Goal: Find specific page/section: Find specific page/section

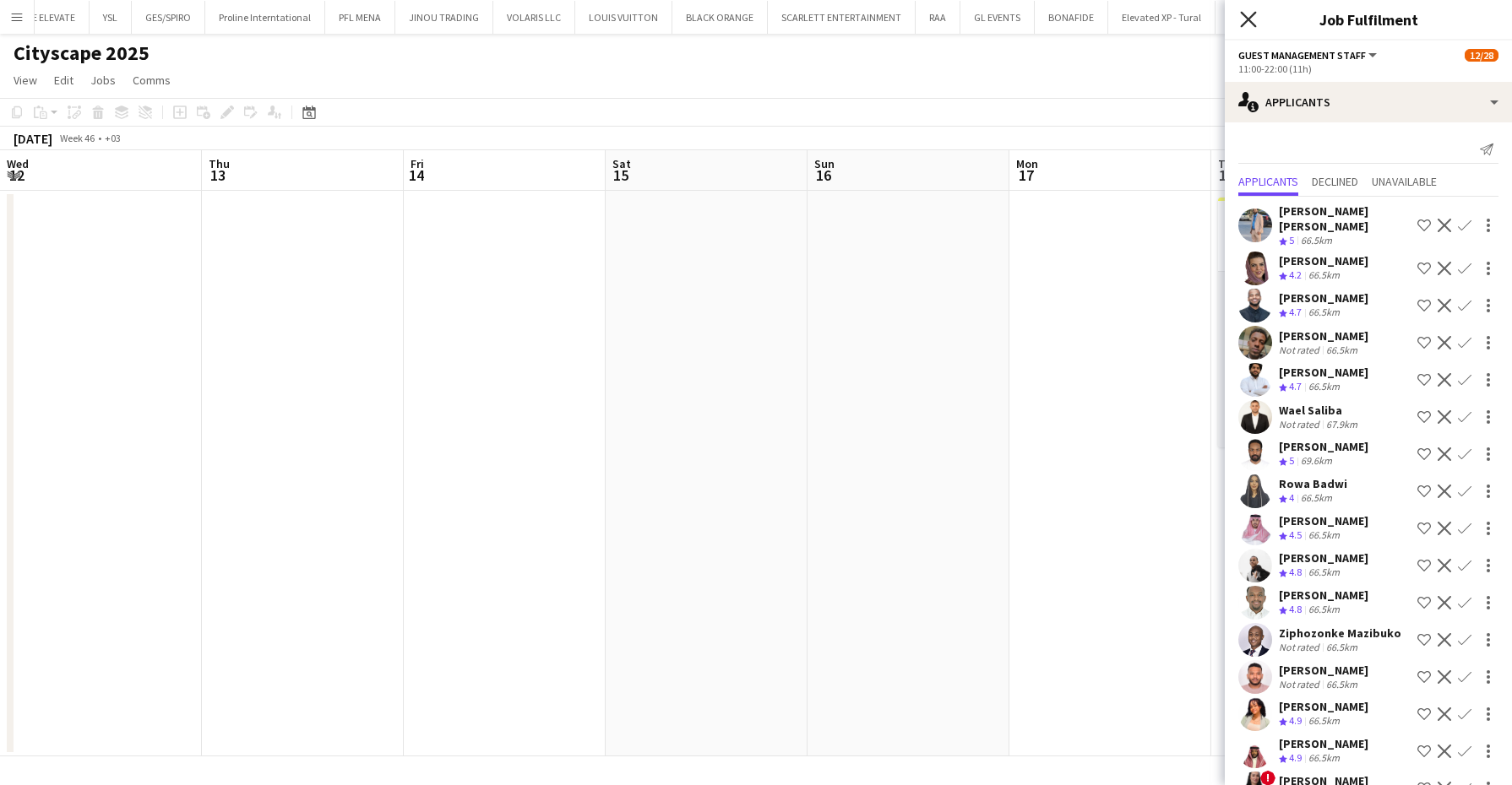
scroll to position [0, 486]
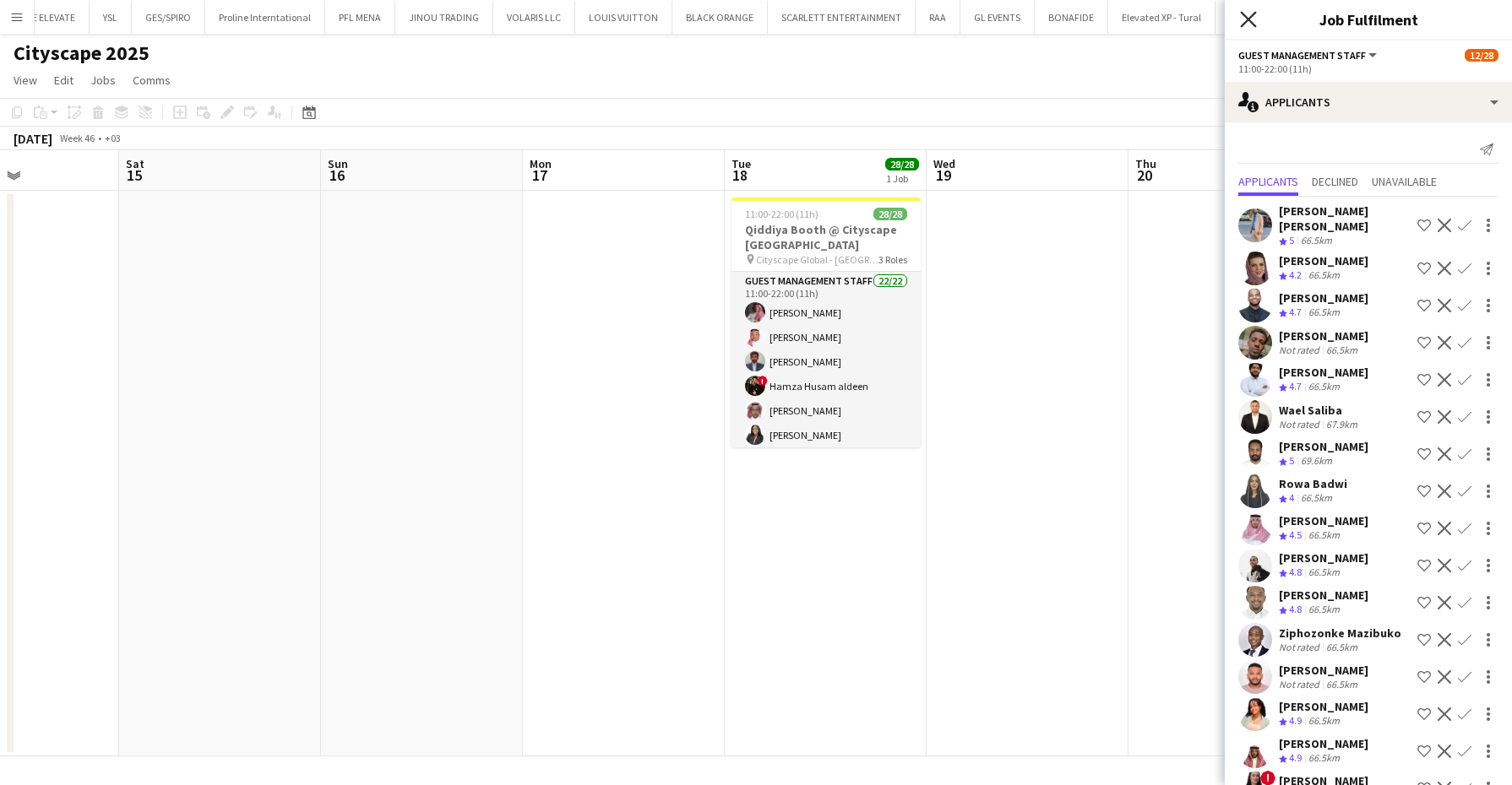
click at [1251, 22] on icon at bounding box center [1248, 19] width 16 height 16
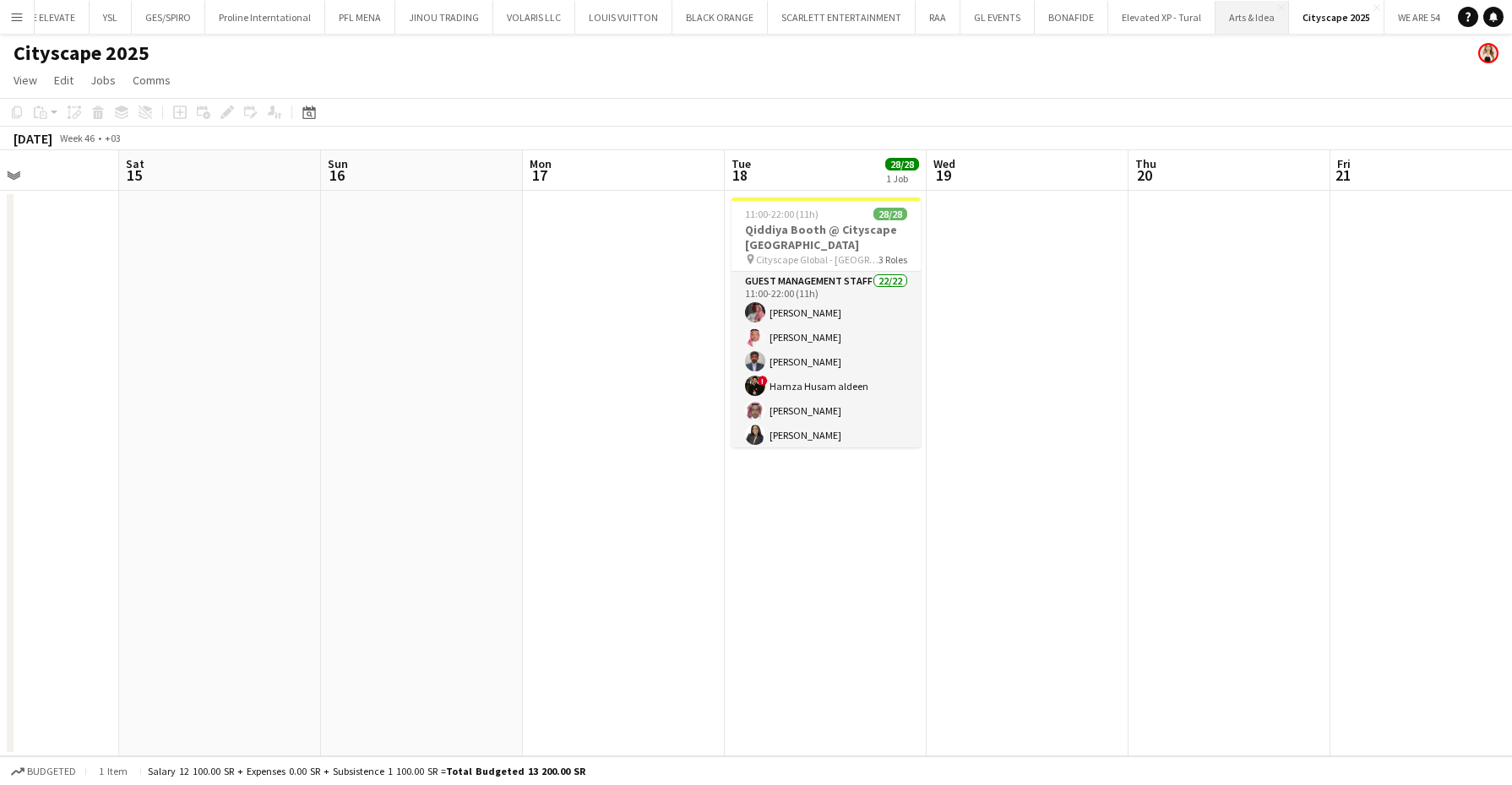
scroll to position [0, 305]
click at [9, 9] on button "Menu" at bounding box center [17, 17] width 34 height 34
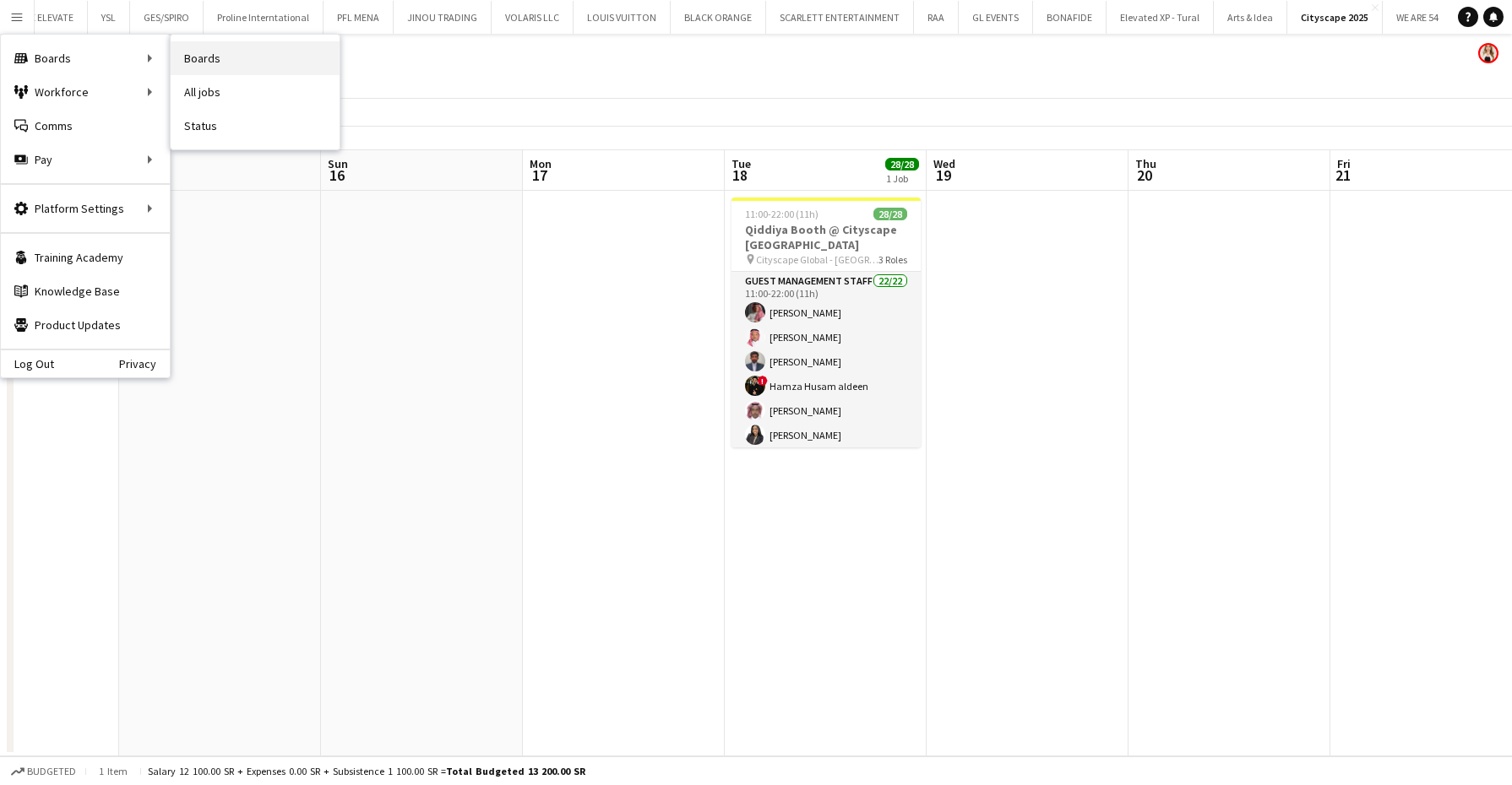
click at [229, 58] on link "Boards" at bounding box center [255, 59] width 169 height 34
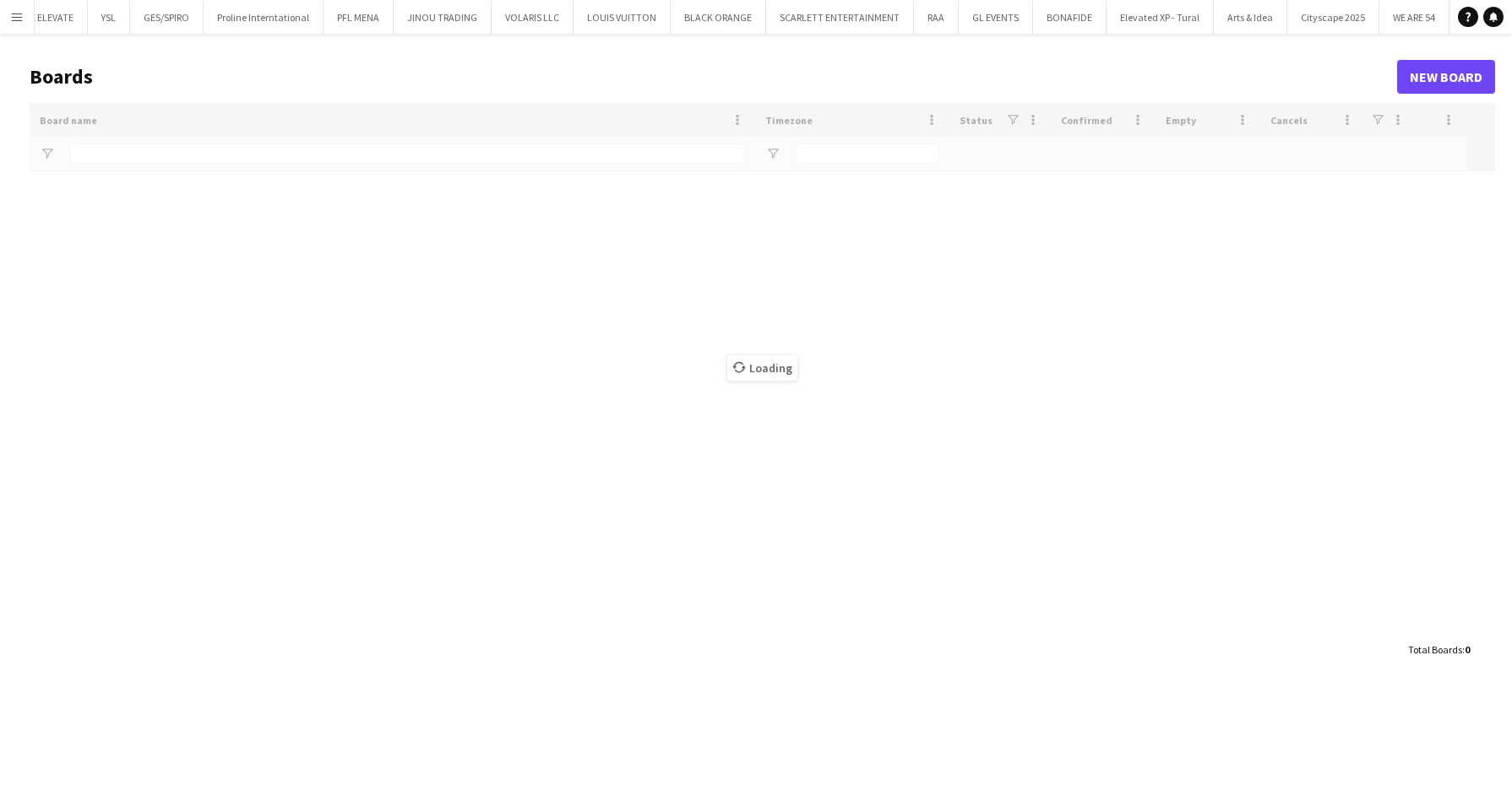
scroll to position [0, 303]
click at [144, 161] on div "Loading" at bounding box center [762, 367] width 1465 height 530
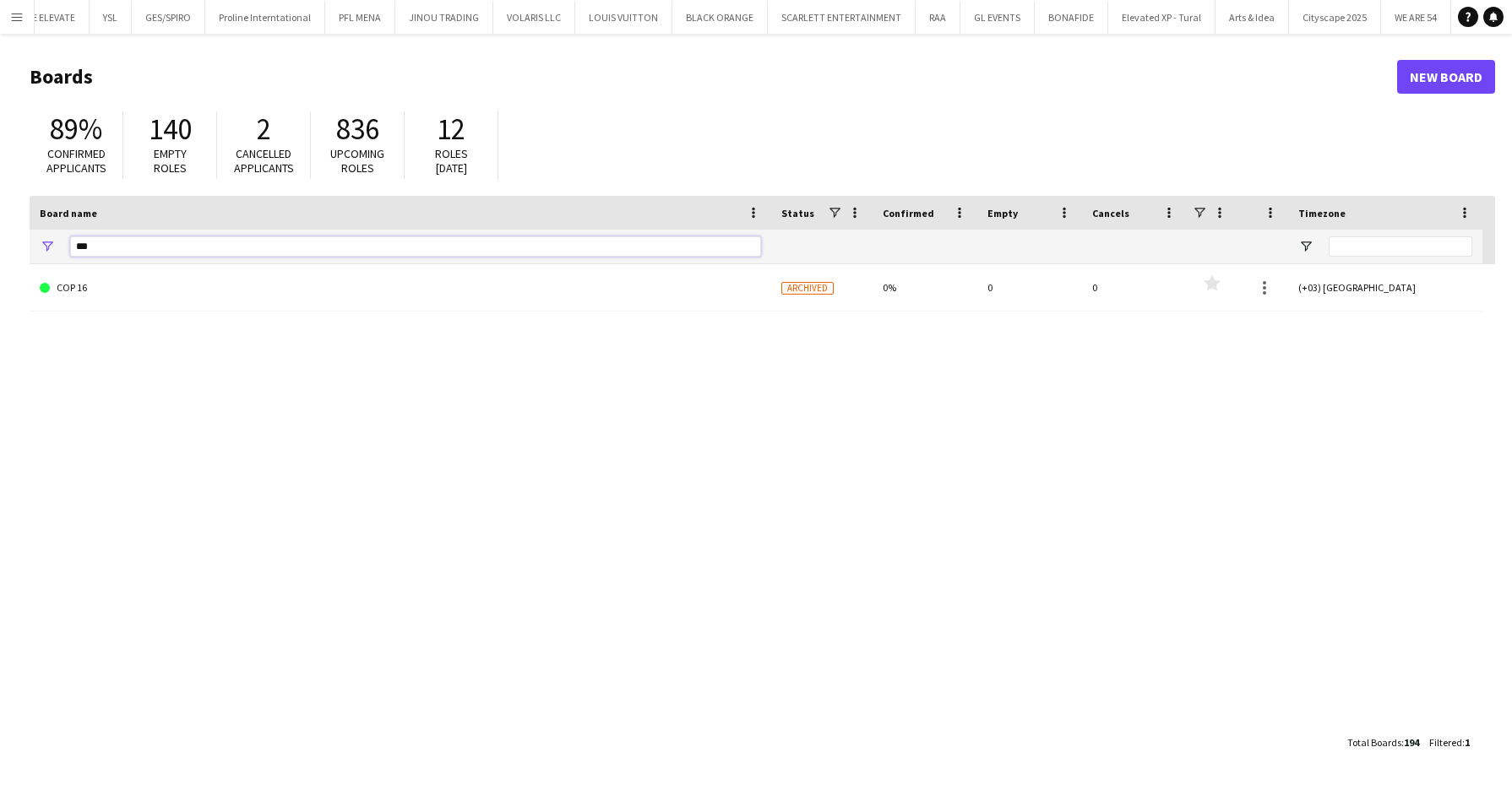
click at [197, 245] on input "***" at bounding box center [415, 247] width 691 height 21
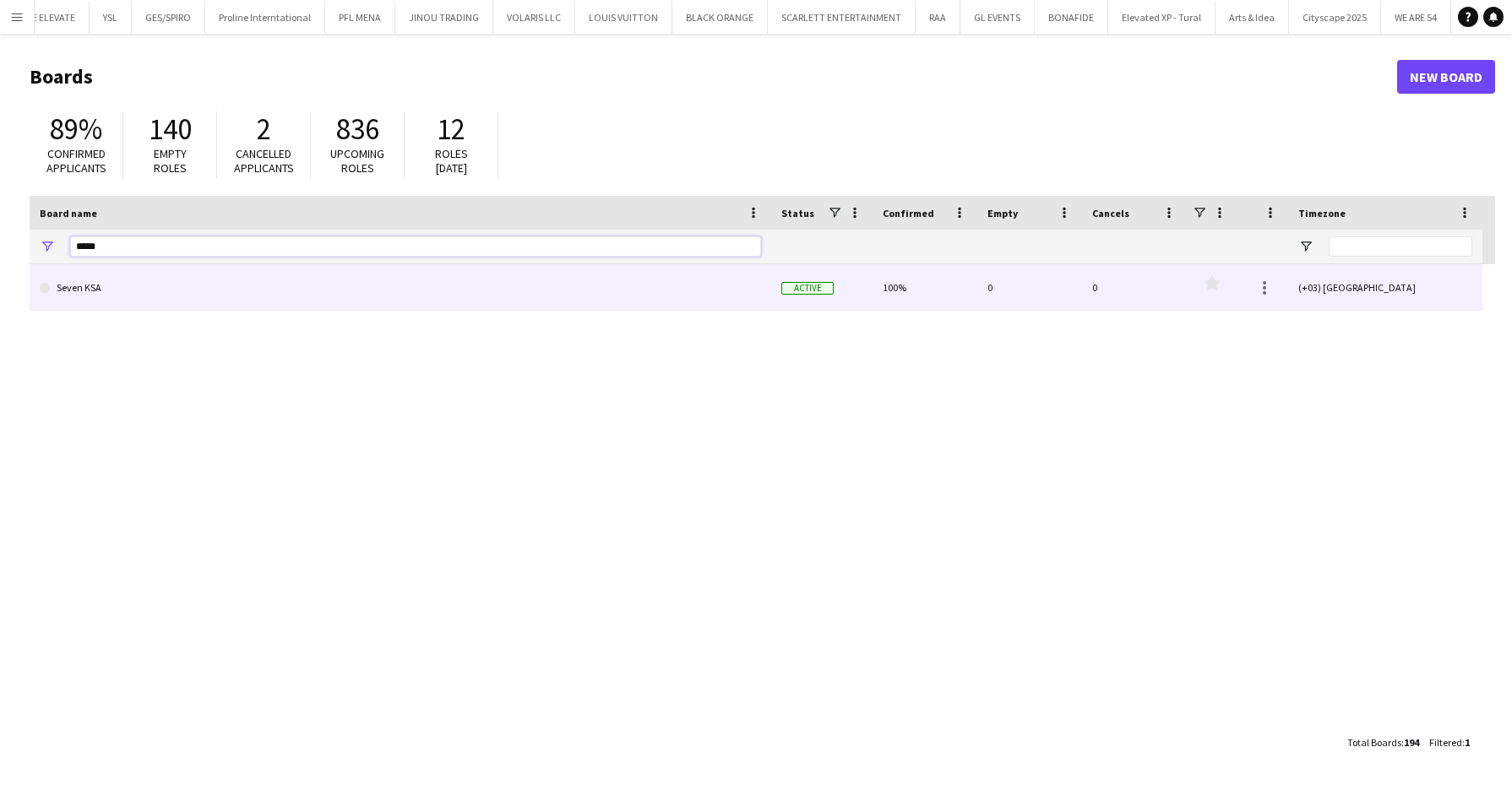
type input "*****"
click at [180, 306] on link "Seven KSA" at bounding box center [400, 288] width 721 height 48
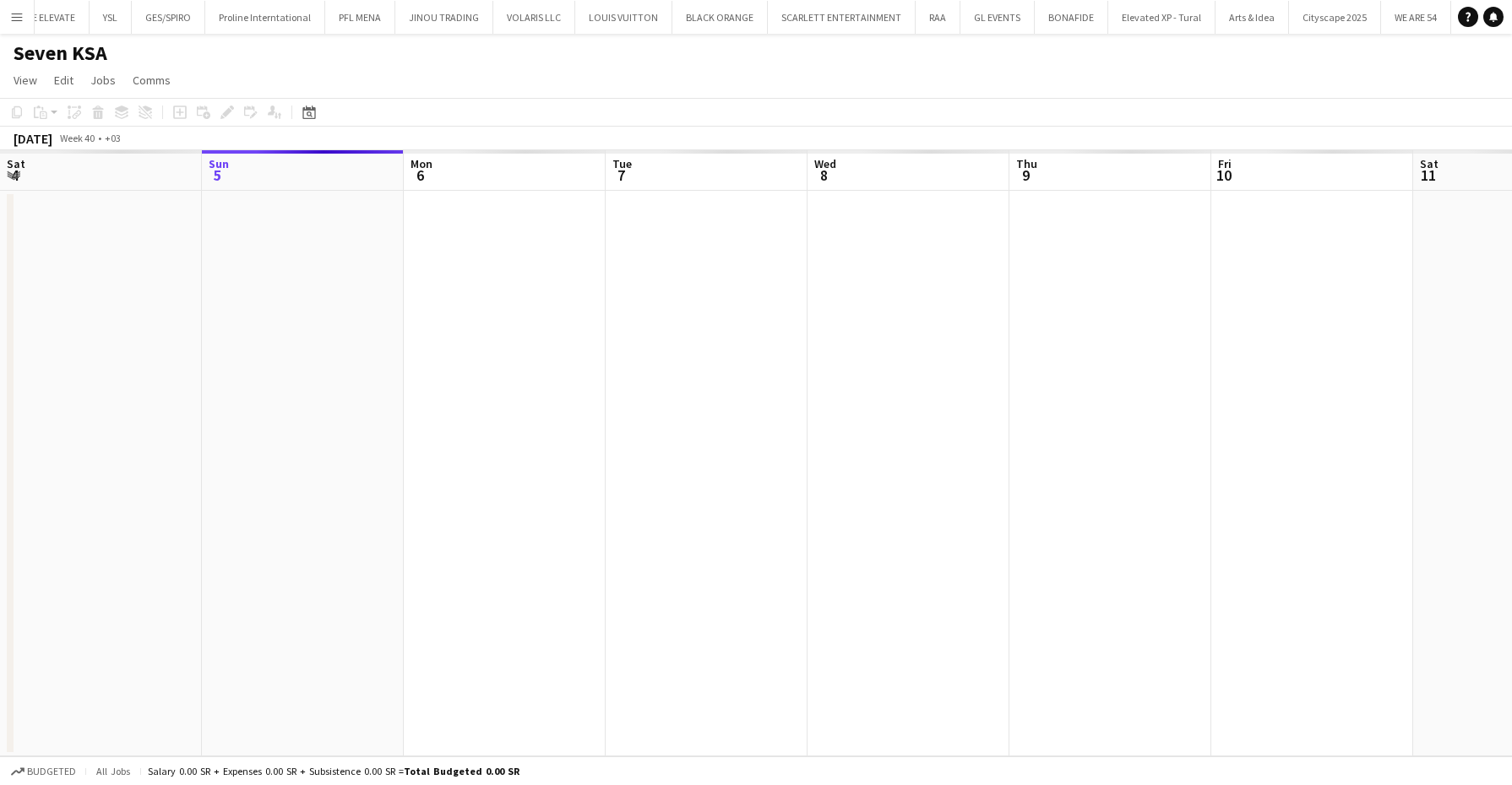
scroll to position [0, 376]
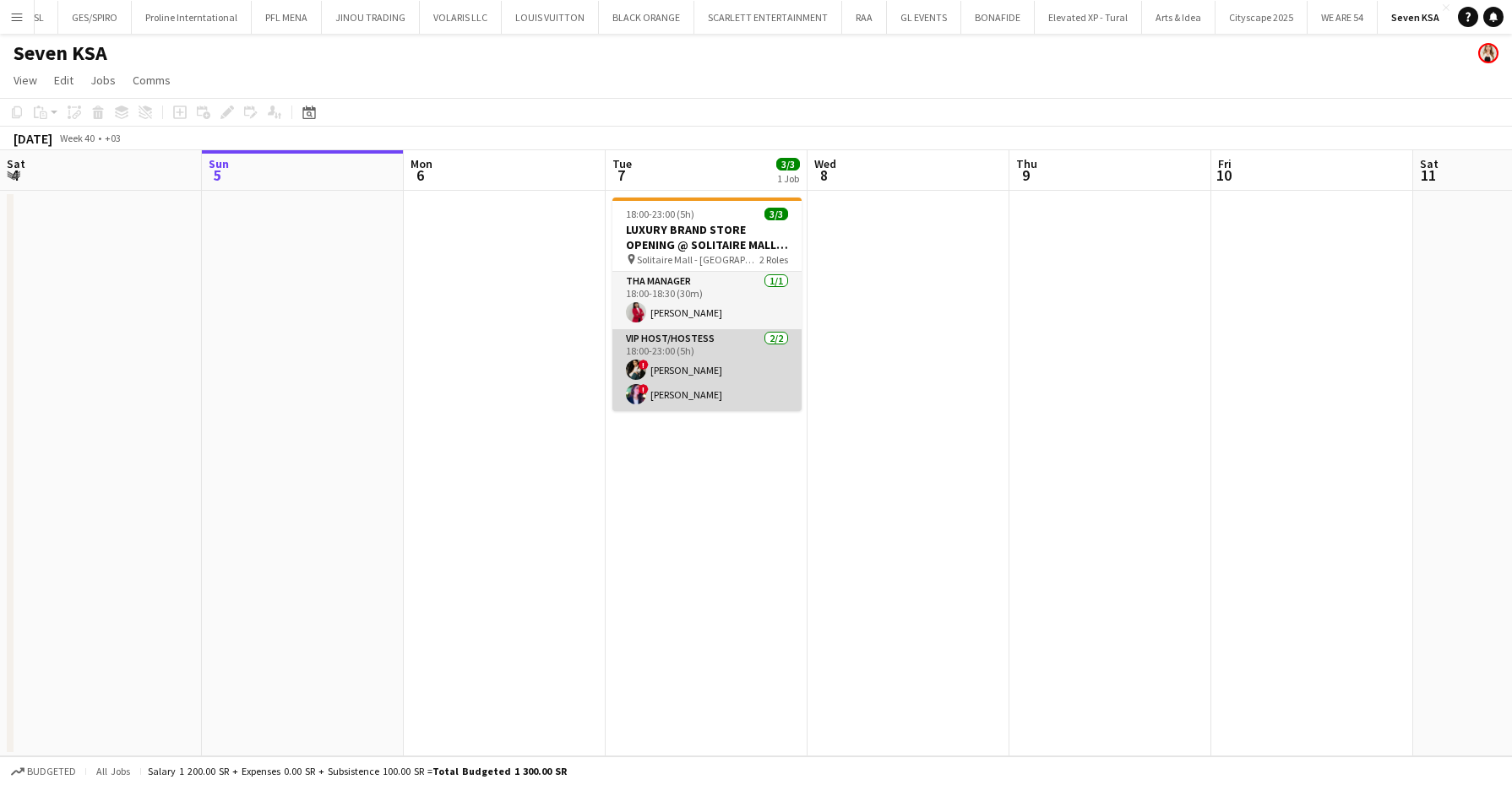
click at [747, 381] on app-card-role "VIP Host/Hostess [DATE] 18:00-23:00 (5h) ! Viktoriia Buznitska ! [PERSON_NAME]" at bounding box center [707, 370] width 189 height 82
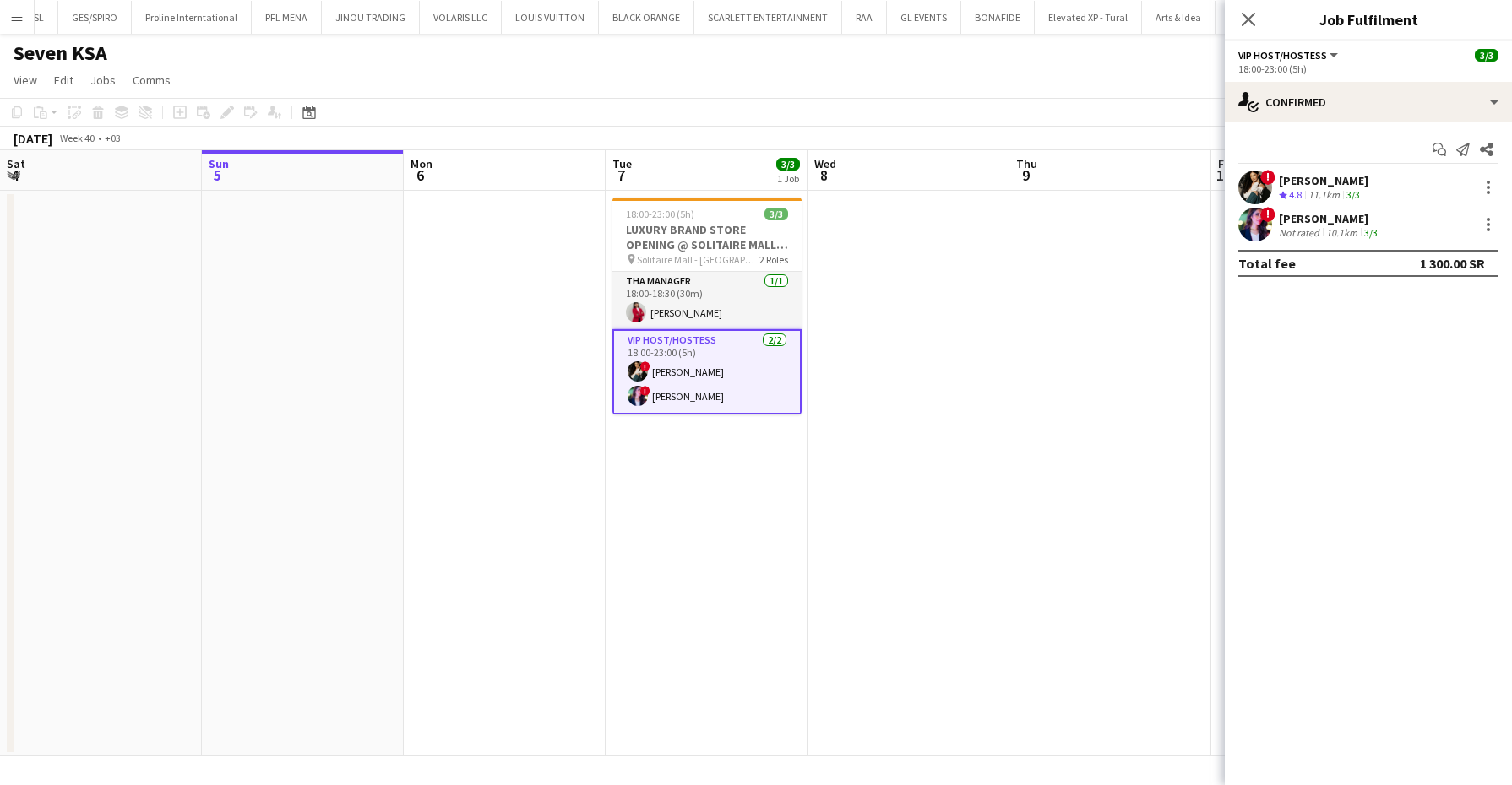
click at [18, 15] on app-icon "Menu" at bounding box center [16, 16] width 14 height 14
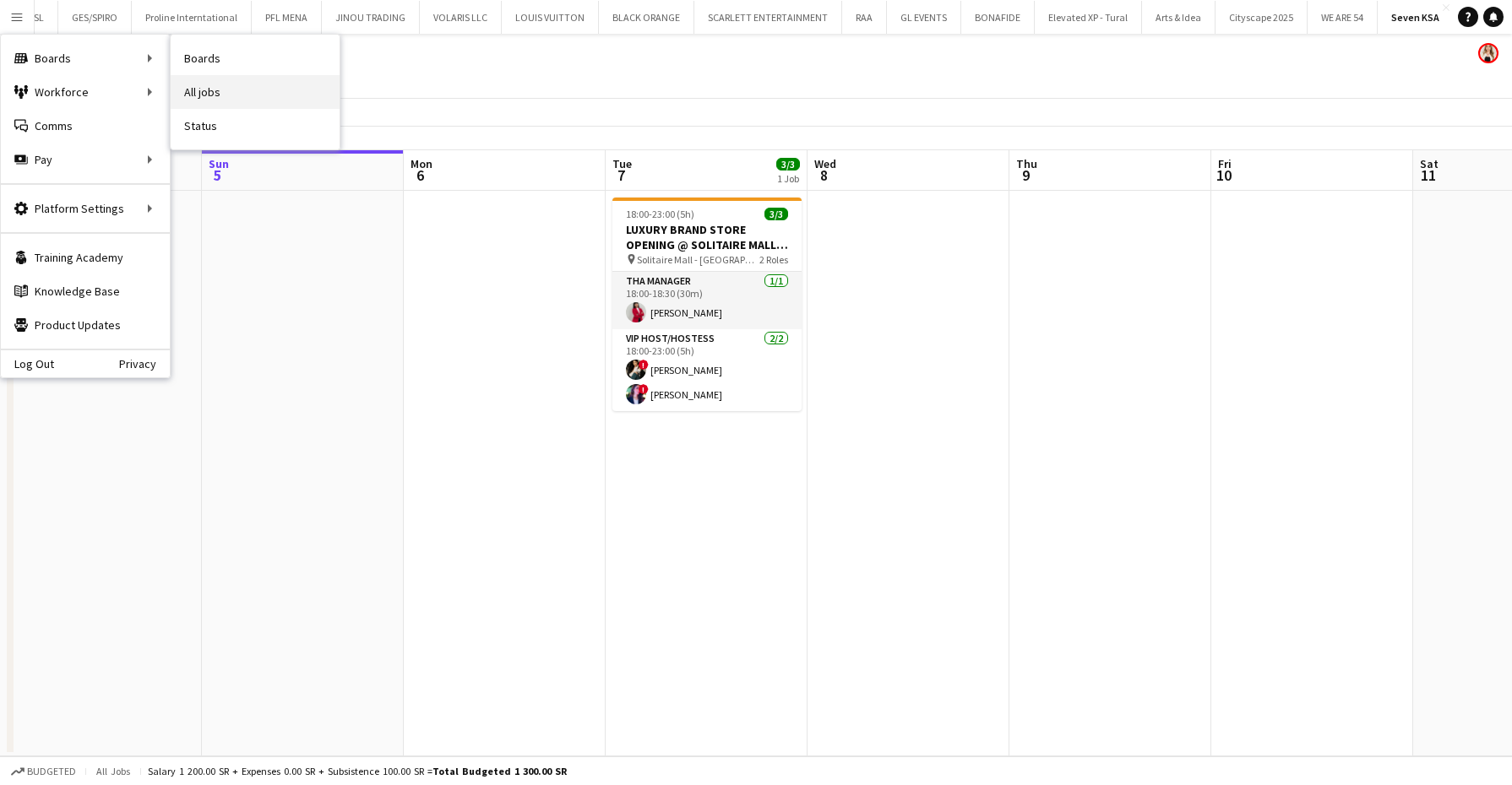
click at [209, 89] on link "All jobs" at bounding box center [255, 92] width 169 height 34
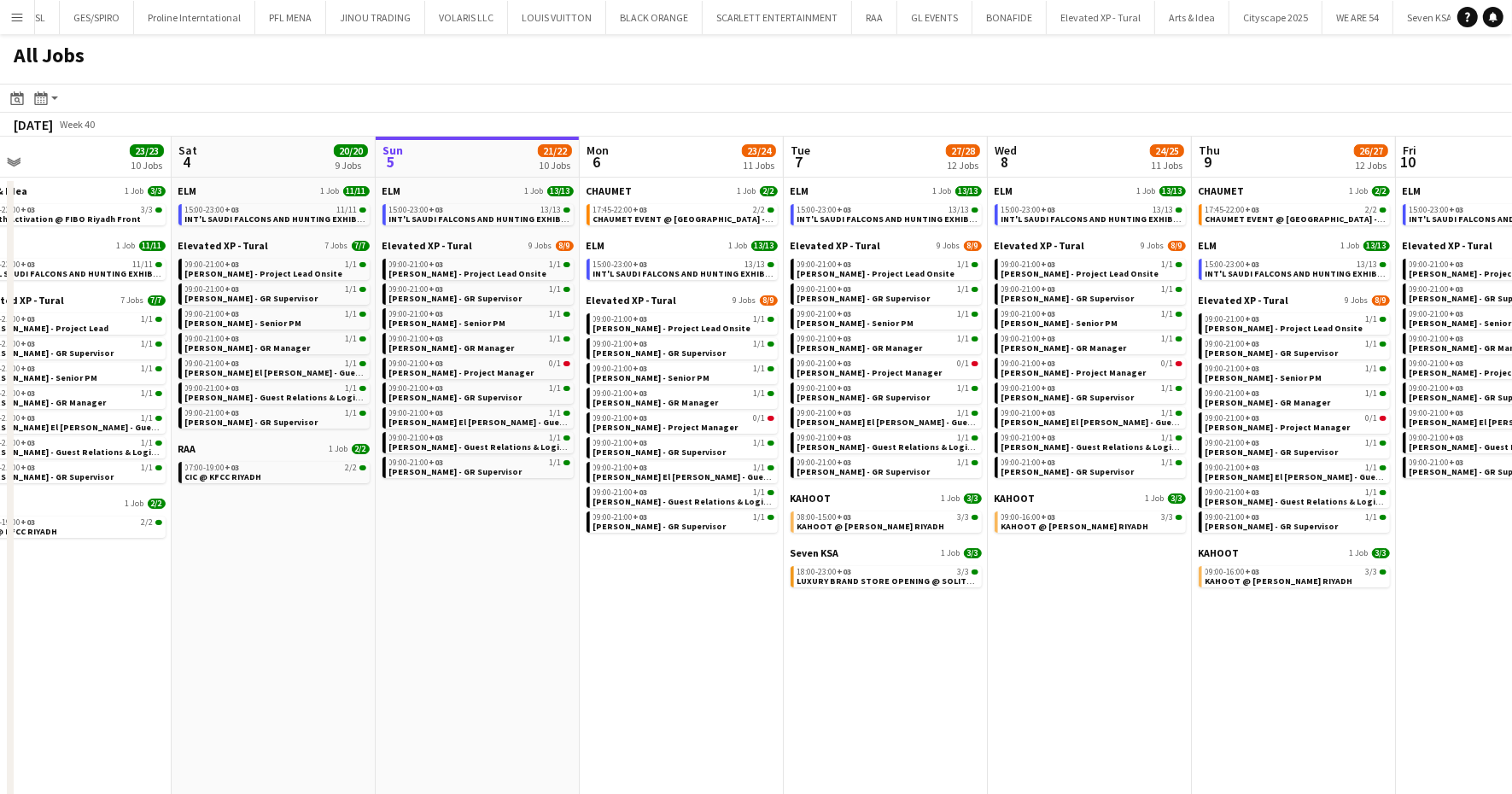
scroll to position [0, 414]
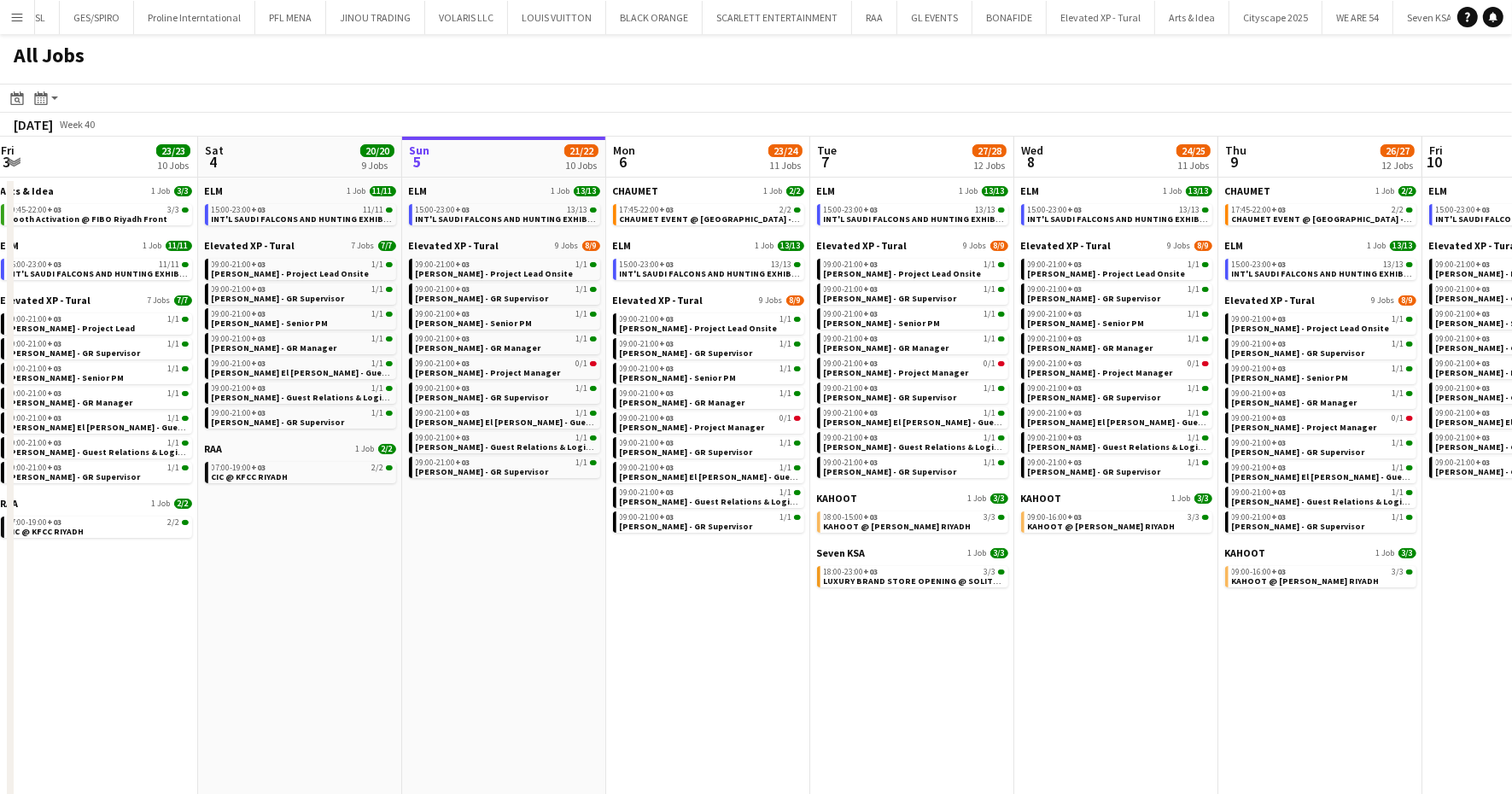
drag, startPoint x: 320, startPoint y: 450, endPoint x: 517, endPoint y: 443, distance: 197.1
click at [517, 443] on app-calendar-viewport "Wed 1 54/54 17 Jobs Thu 2 56/56 15 Jobs Fri 3 23/23 10 Jobs Sat 4 20/20 9 Jobs …" at bounding box center [756, 471] width 1512 height 668
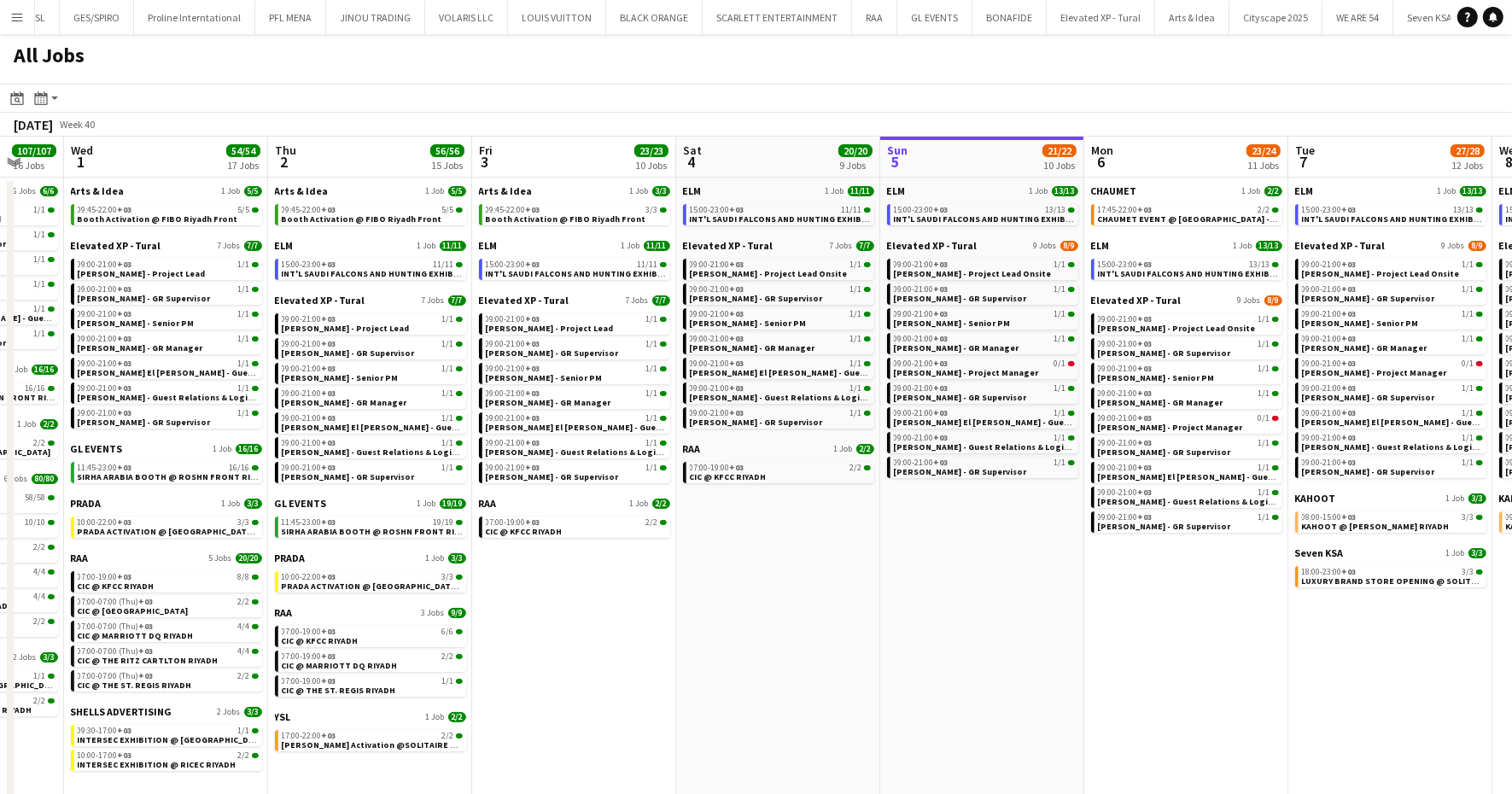
drag, startPoint x: 458, startPoint y: 554, endPoint x: 935, endPoint y: 544, distance: 477.1
click at [935, 544] on app-calendar-viewport "Mon 29 101/101 16 Jobs Tue 30 107/107 16 Jobs Wed 1 54/54 17 Jobs Thu 2 56/56 1…" at bounding box center [756, 471] width 1512 height 668
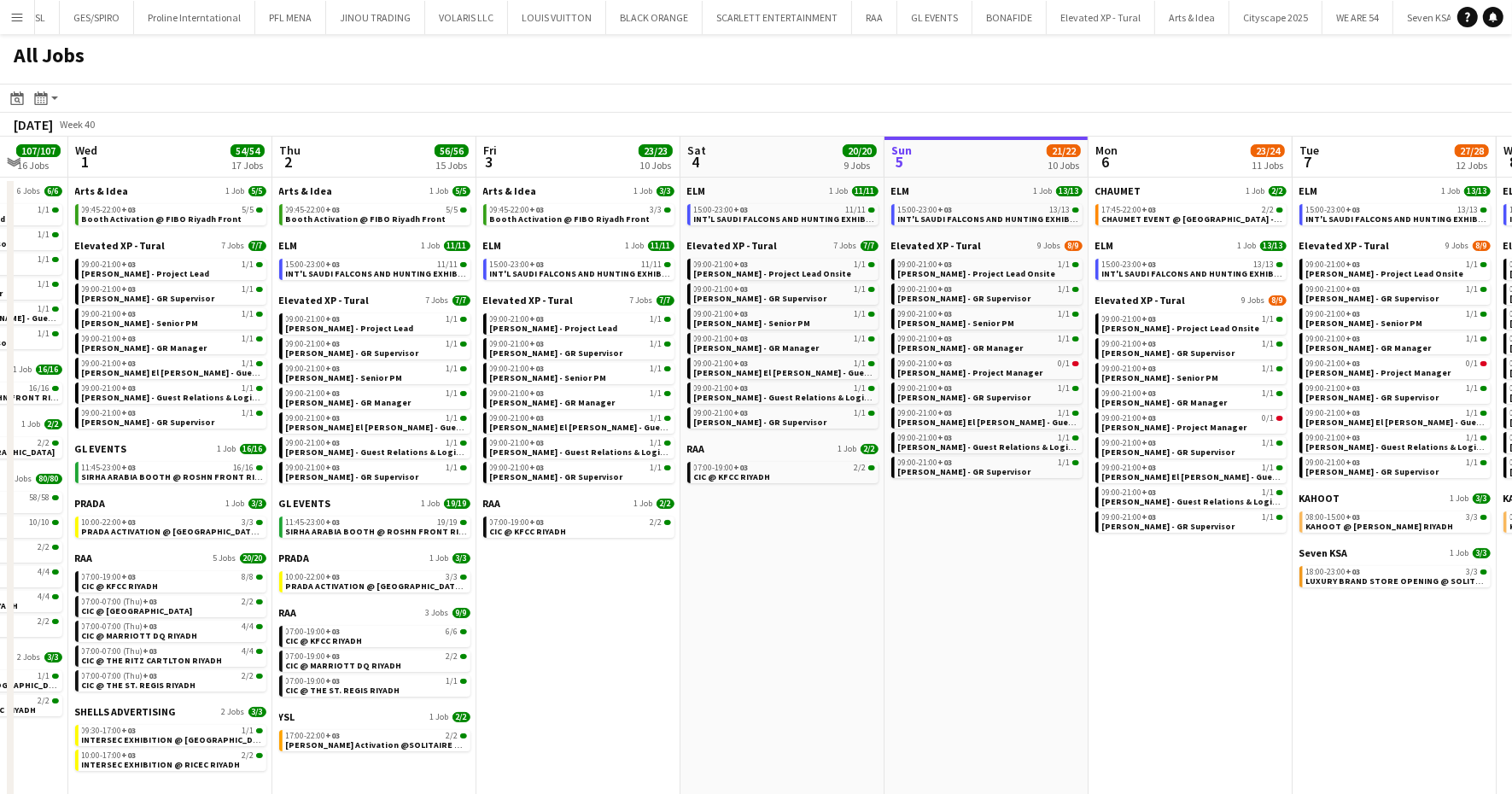
drag, startPoint x: 779, startPoint y: 634, endPoint x: 790, endPoint y: 634, distance: 11.0
click at [790, 634] on app-date-cell "ELM 1 Job [DATE] 15:00-23:00 +03 11/11 INT'L SAUDI FALCONS AND HUNTING EXHIBITI…" at bounding box center [783, 491] width 204 height 627
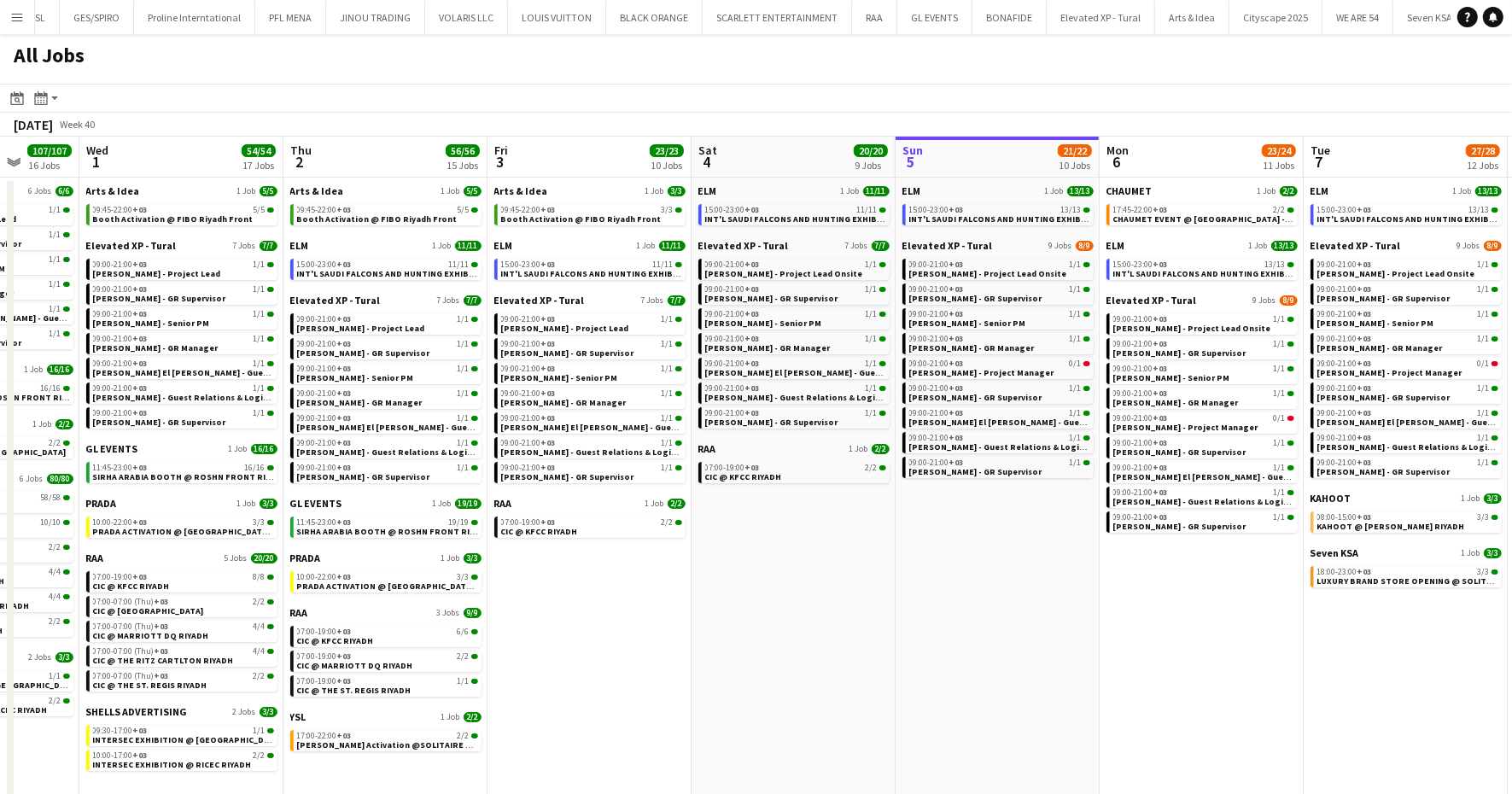
scroll to position [0, 524]
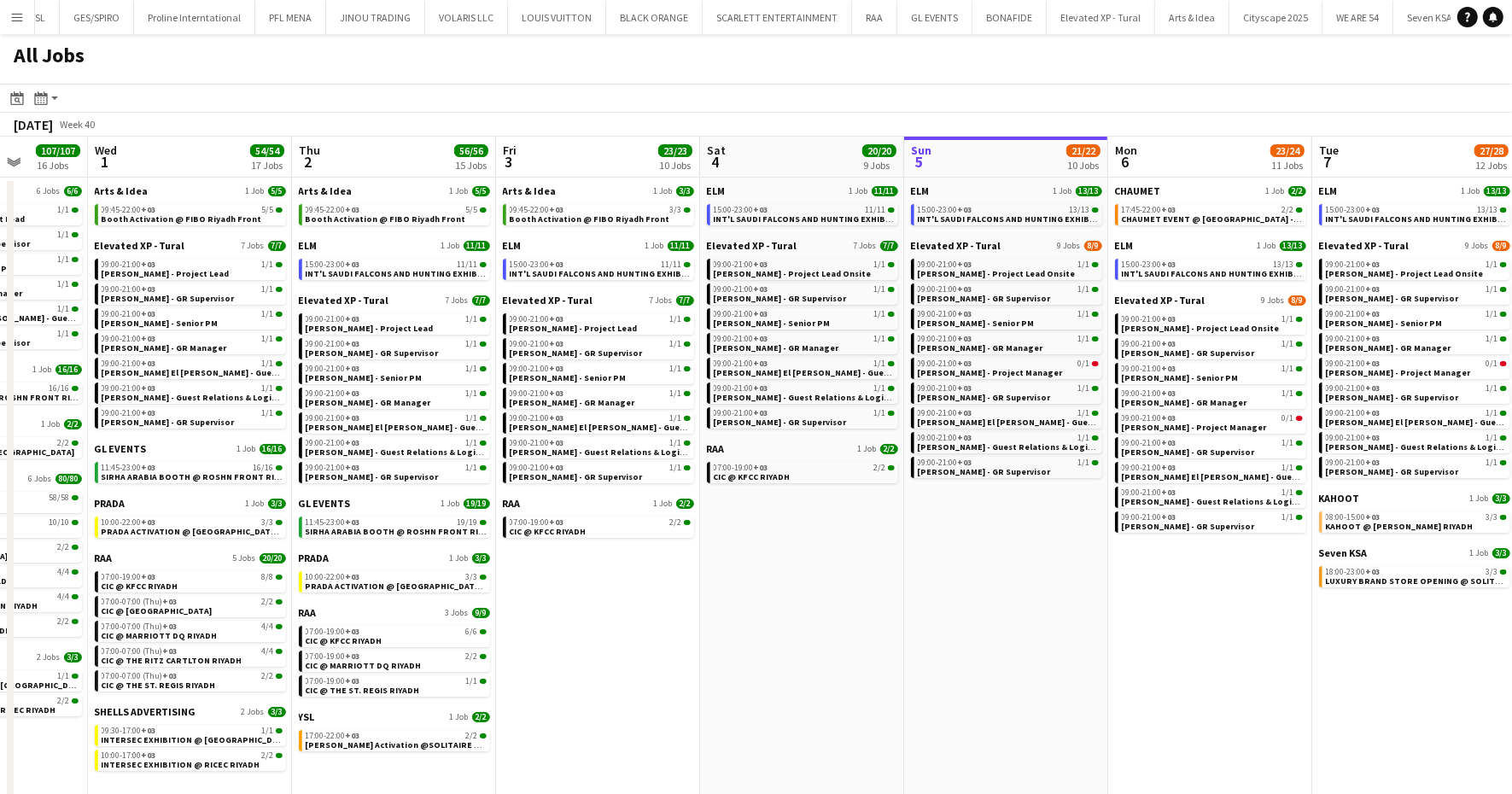
drag, startPoint x: 738, startPoint y: 639, endPoint x: 758, endPoint y: 639, distance: 20.0
click at [758, 639] on app-calendar-viewport "Sun 28 30/30 12 Jobs Mon 29 101/101 16 Jobs Tue 30 107/107 16 Jobs Wed 1 54/54 …" at bounding box center [756, 471] width 1512 height 668
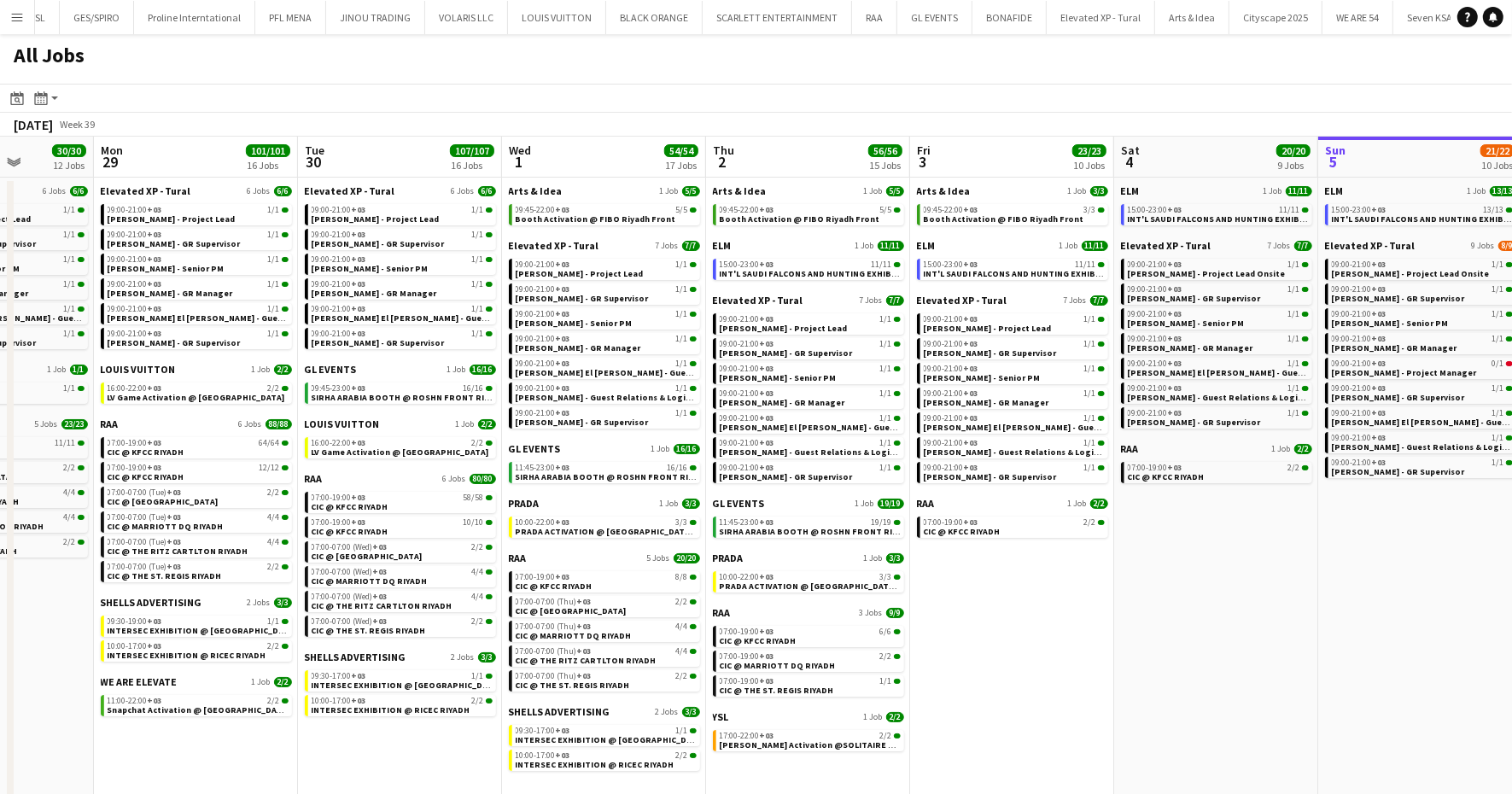
scroll to position [0, 499]
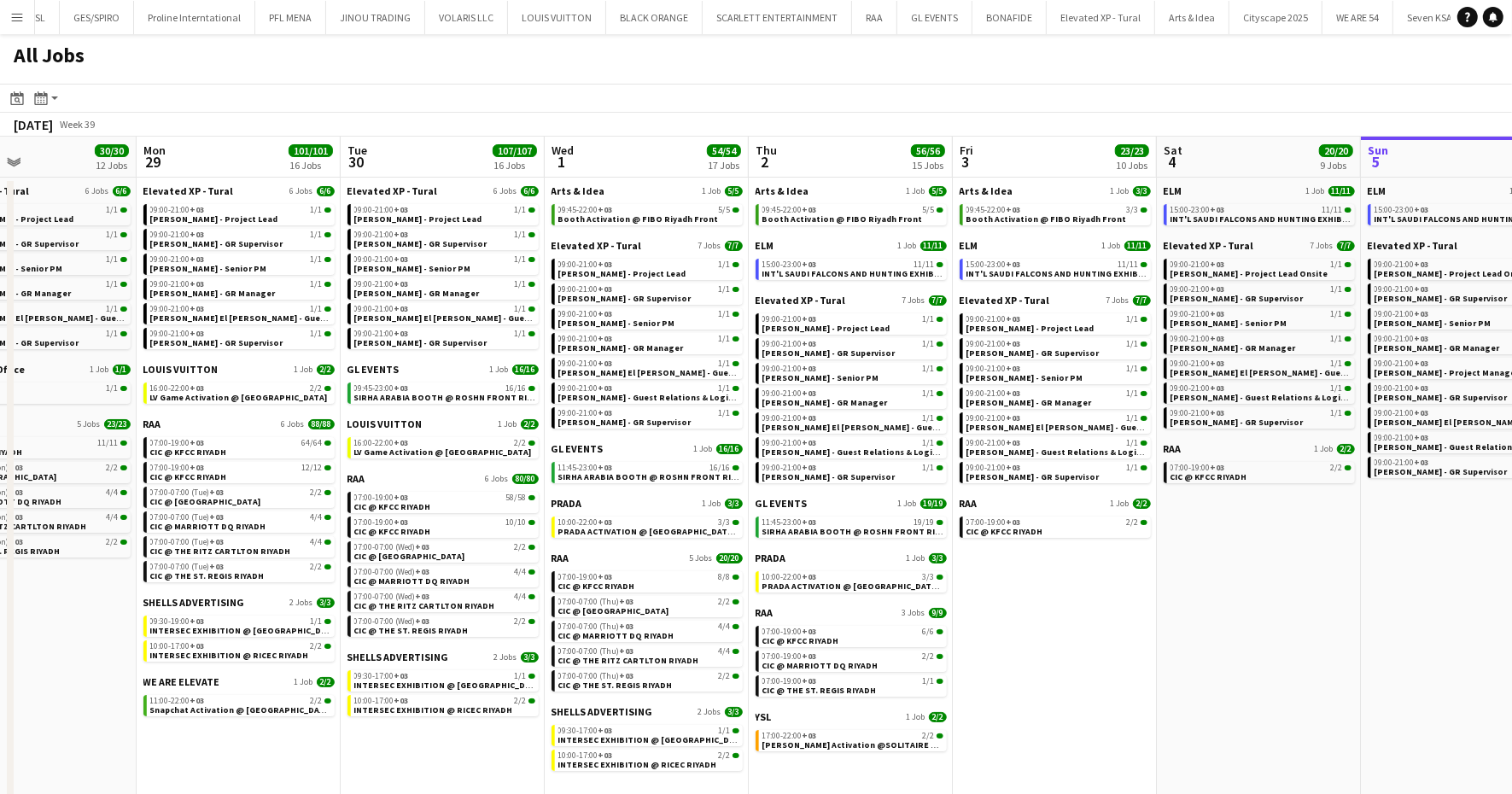
drag, startPoint x: 1096, startPoint y: 635, endPoint x: 1040, endPoint y: 666, distance: 64.0
click at [1040, 666] on app-calendar-viewport "Fri 26 17/17 8 Jobs Sat 27 118/119 13 Jobs Sun 28 30/30 12 Jobs Mon 29 101/101 …" at bounding box center [756, 471] width 1512 height 668
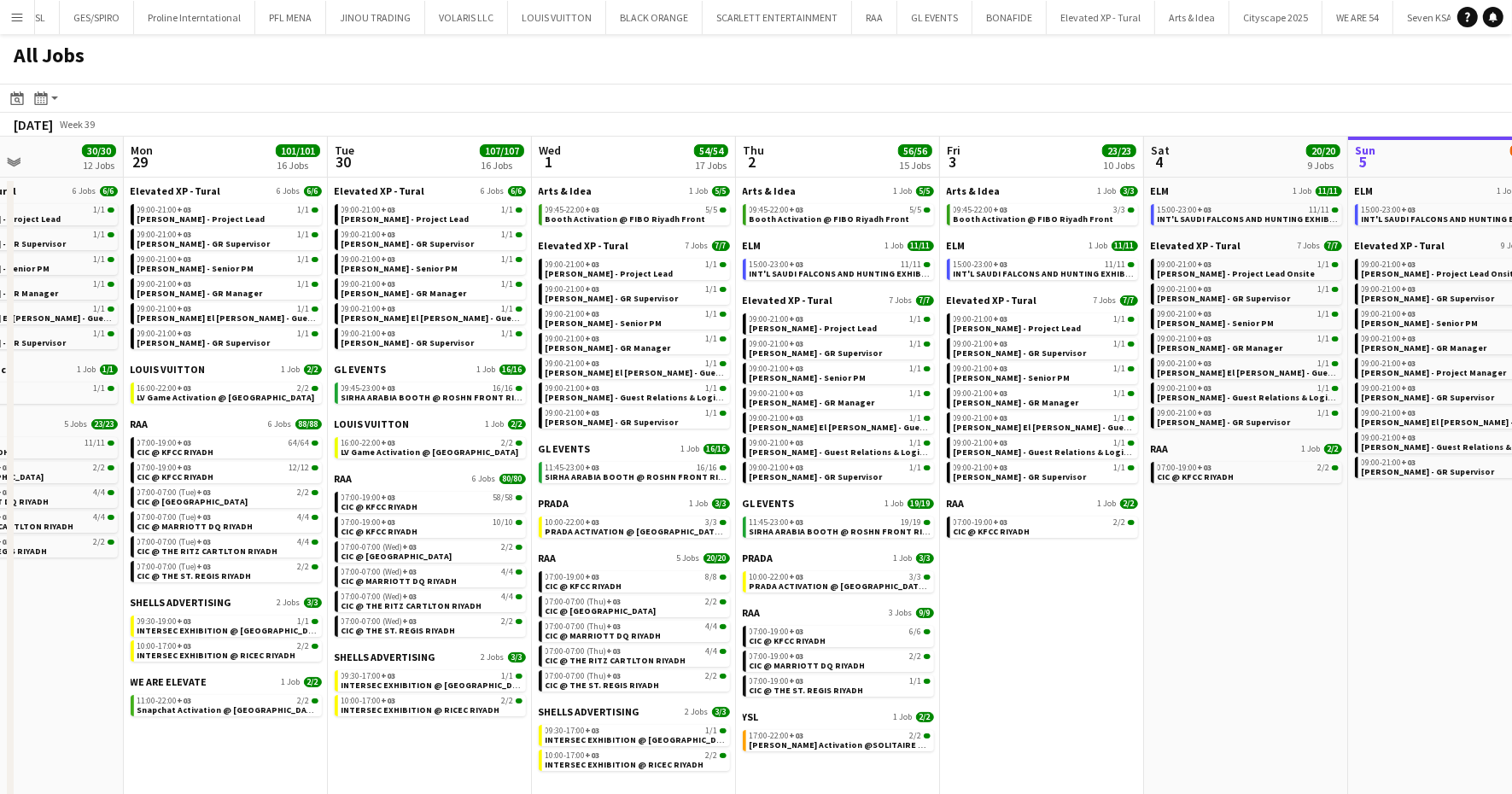
scroll to position [0, 492]
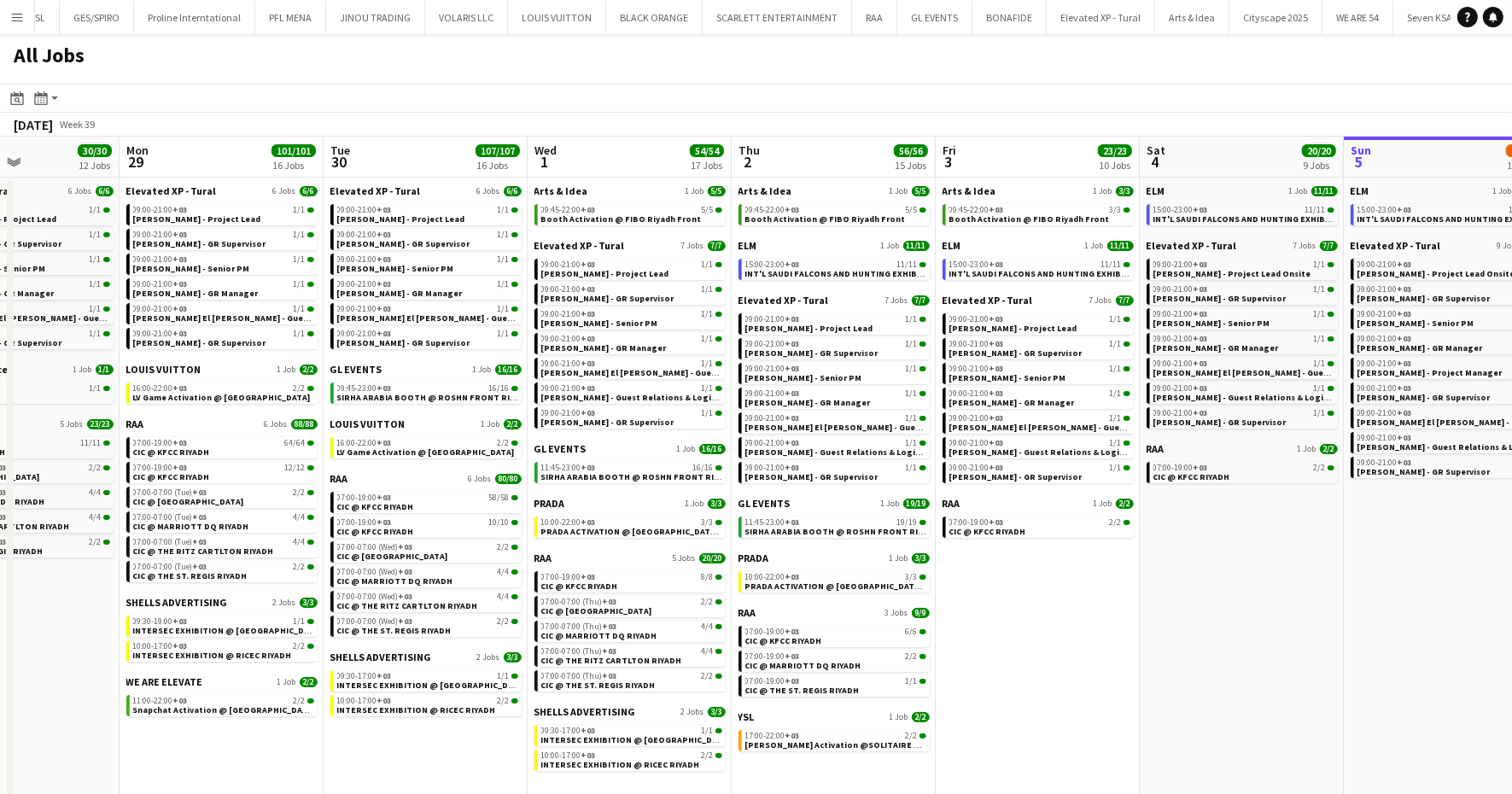
drag, startPoint x: 1091, startPoint y: 663, endPoint x: 1074, endPoint y: 663, distance: 17.0
click at [1074, 663] on app-calendar-viewport "Fri 26 17/17 8 Jobs Sat 27 118/119 13 Jobs Sun 28 30/30 12 Jobs Mon 29 101/101 …" at bounding box center [756, 471] width 1512 height 668
